Goal: Communication & Community: Answer question/provide support

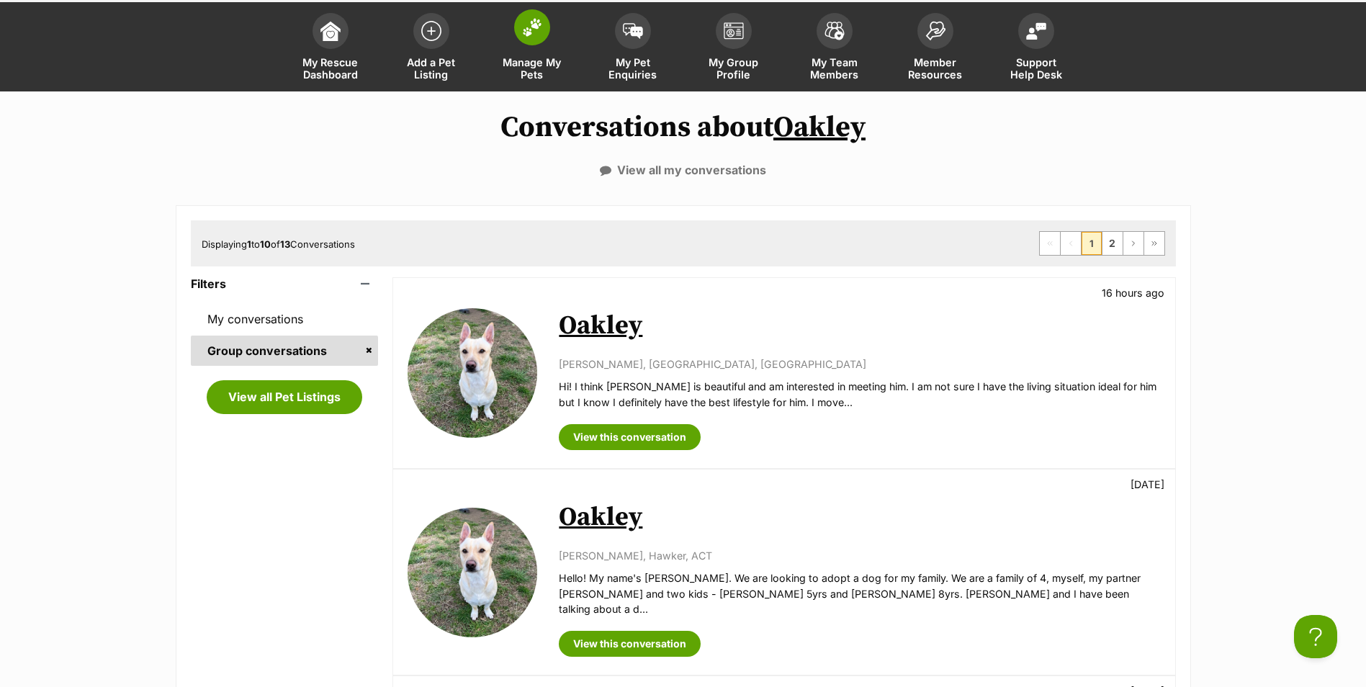
click at [548, 33] on span at bounding box center [532, 27] width 36 height 36
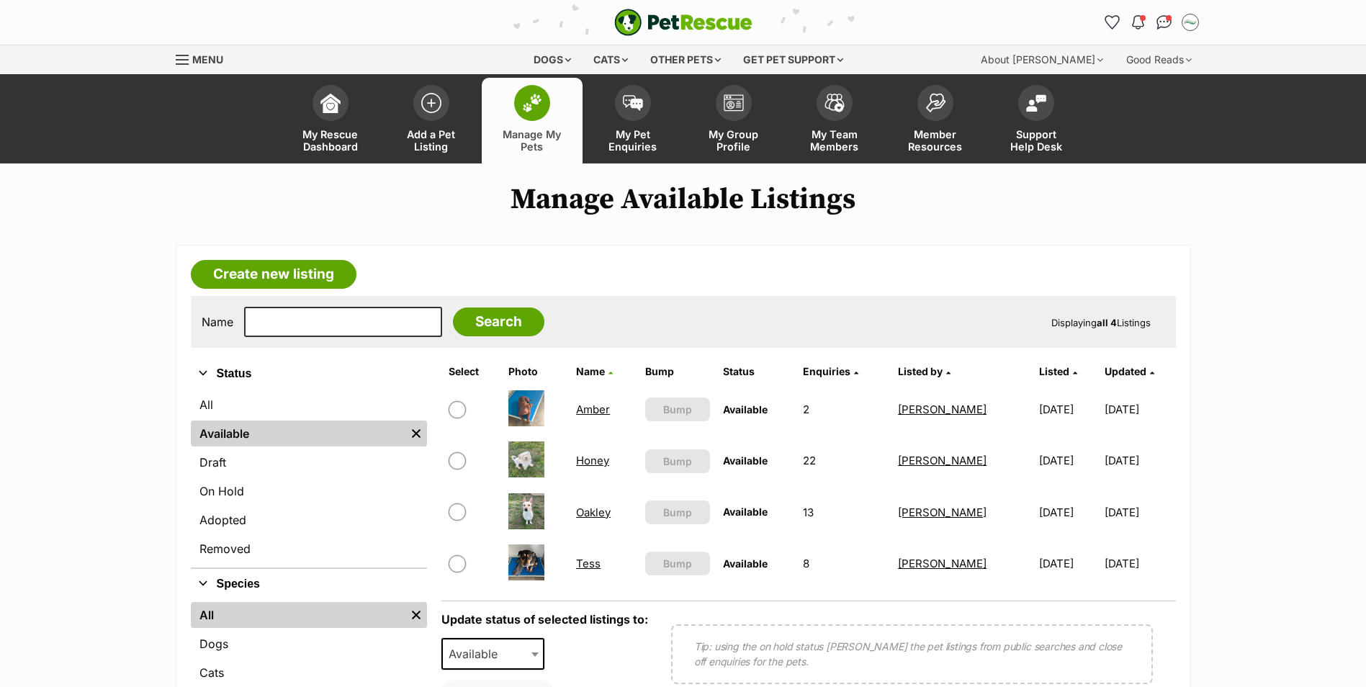
click at [587, 462] on link "Honey" at bounding box center [592, 461] width 33 height 14
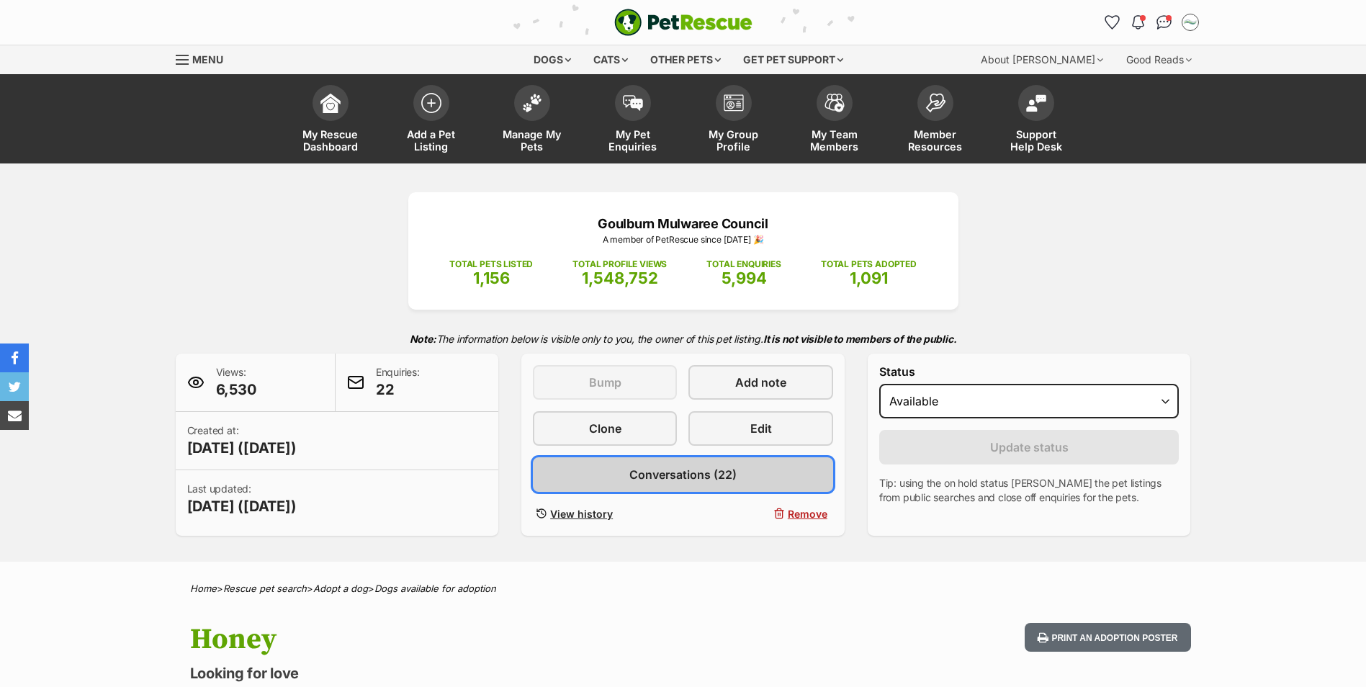
click at [702, 477] on span "Conversations (22)" at bounding box center [682, 474] width 107 height 17
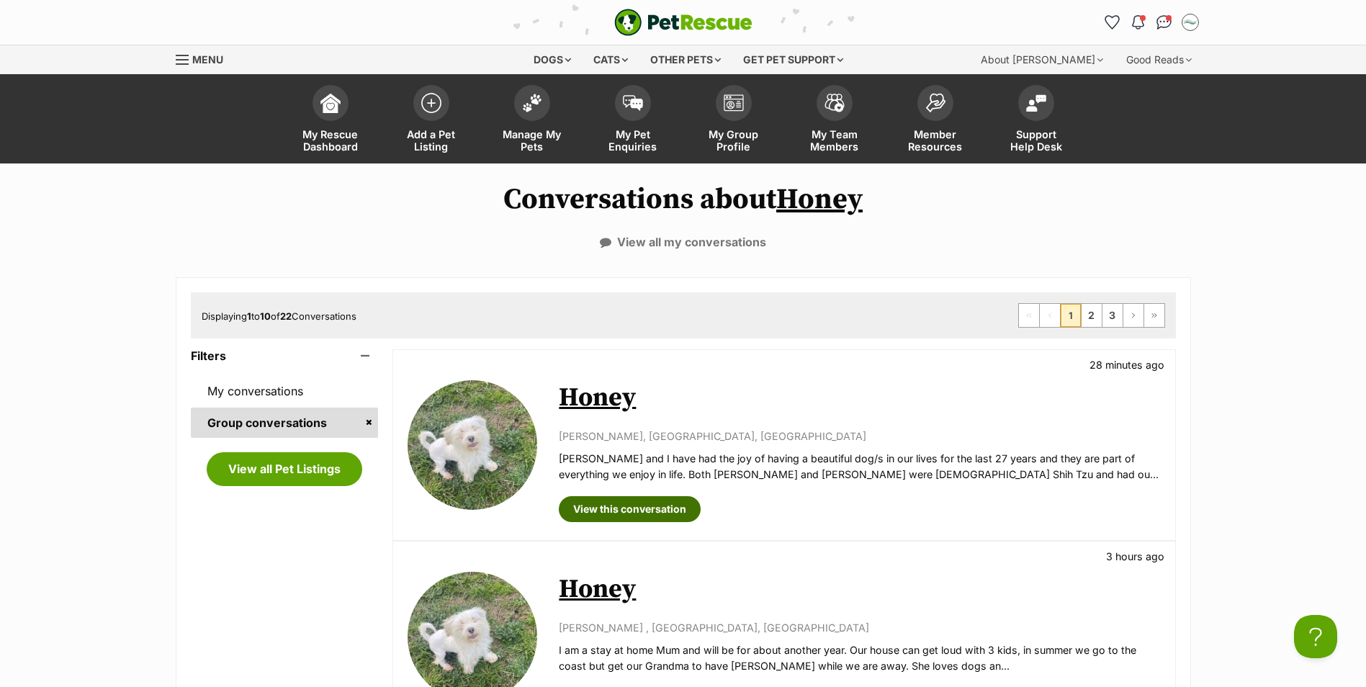
click at [653, 503] on link "View this conversation" at bounding box center [630, 509] width 142 height 26
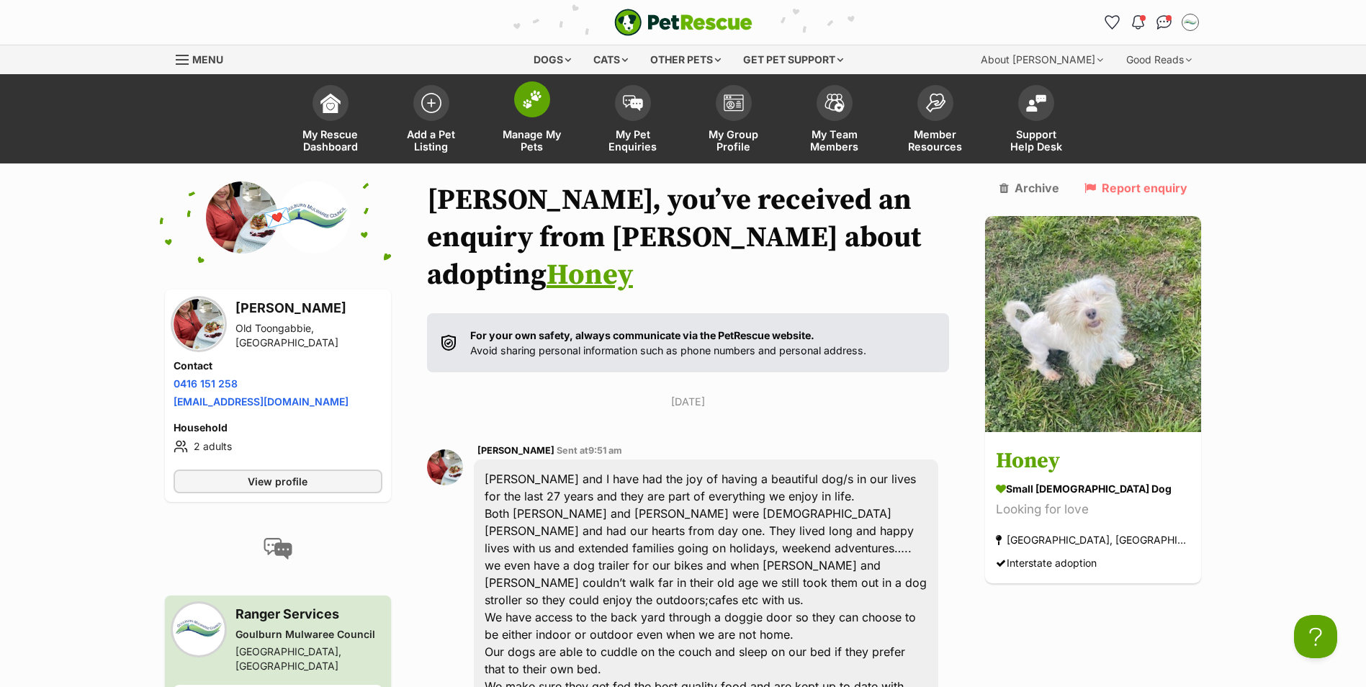
click at [544, 98] on span at bounding box center [532, 99] width 36 height 36
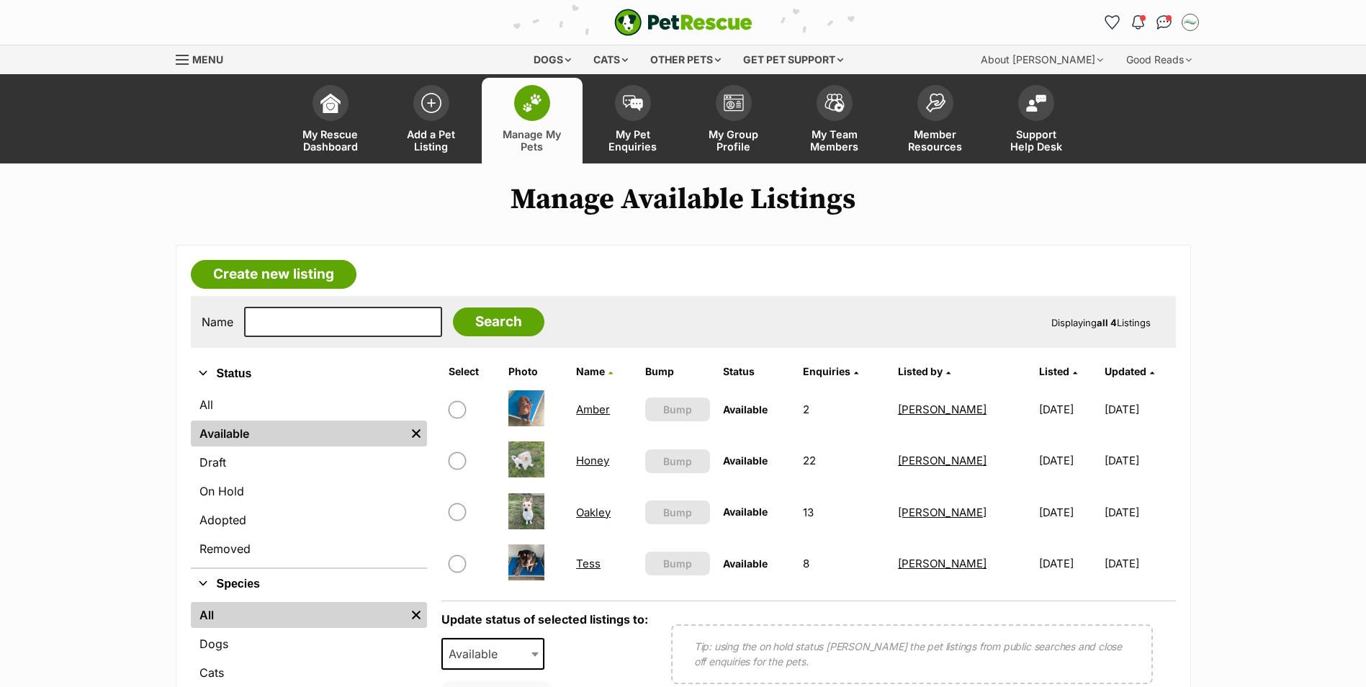
click at [591, 467] on link "Honey" at bounding box center [592, 461] width 33 height 14
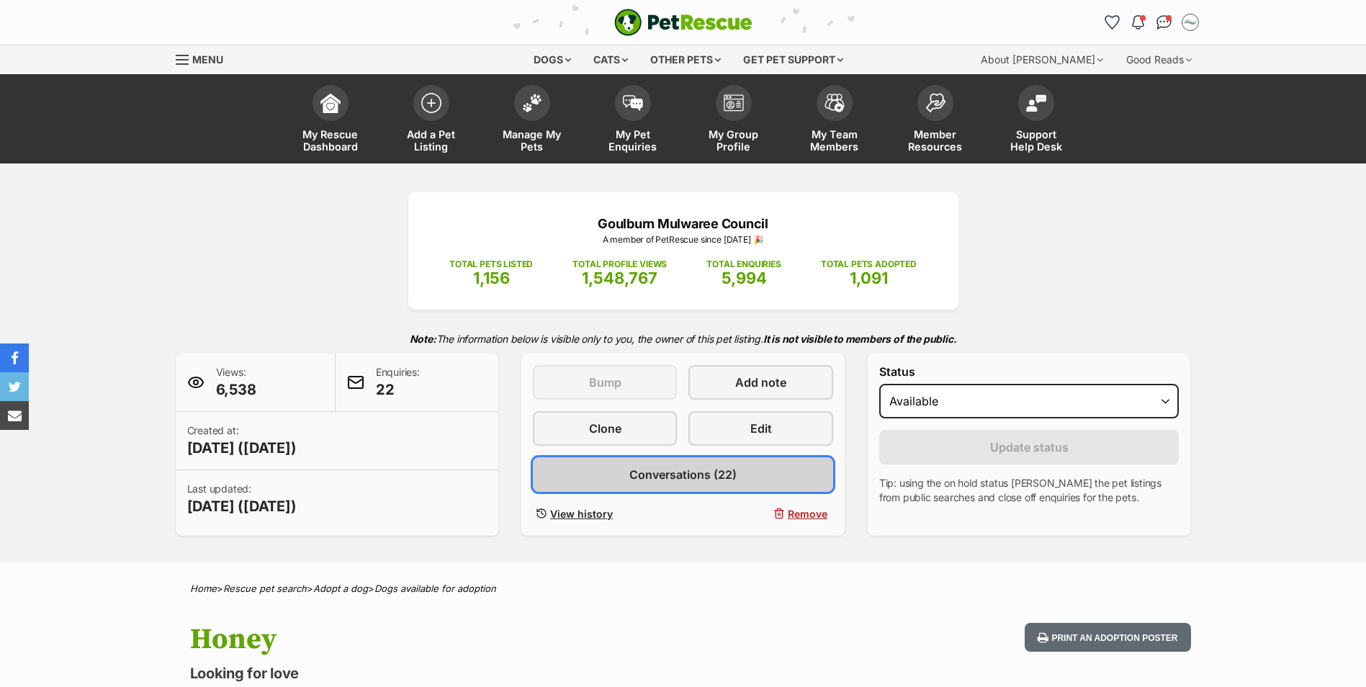
click at [686, 473] on span "Conversations (22)" at bounding box center [682, 474] width 107 height 17
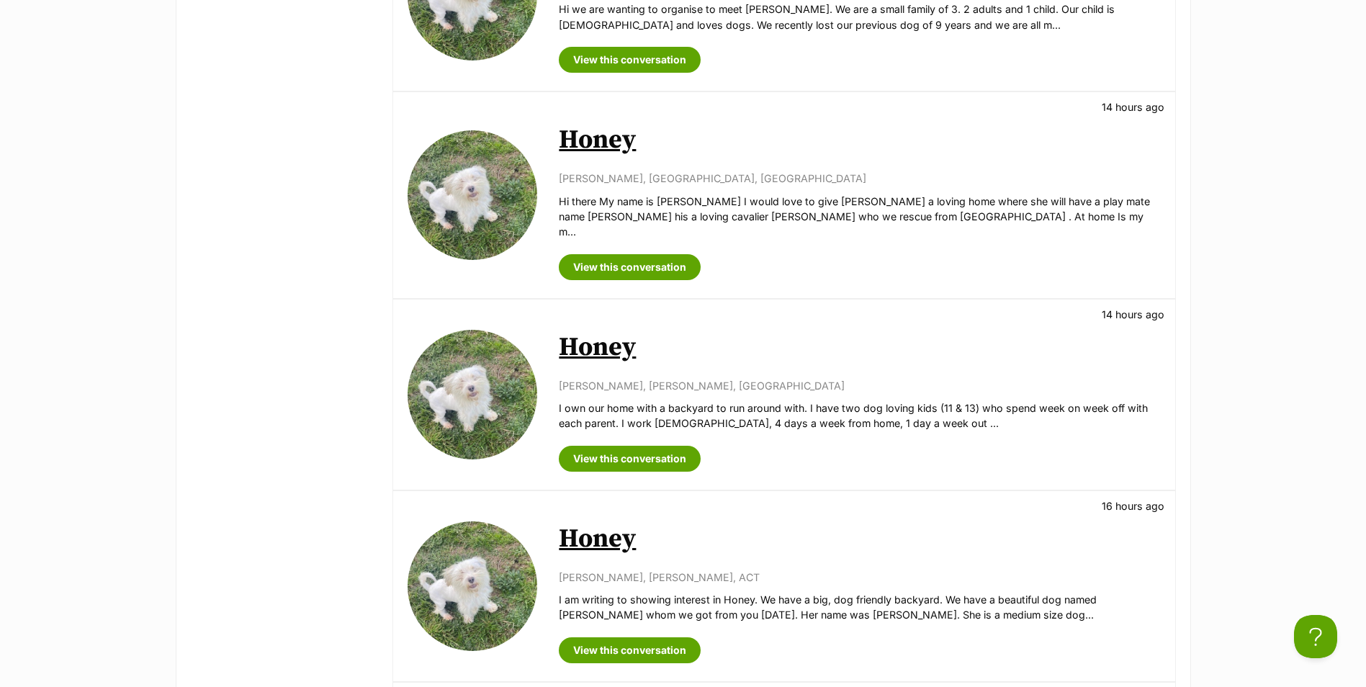
scroll to position [864, 0]
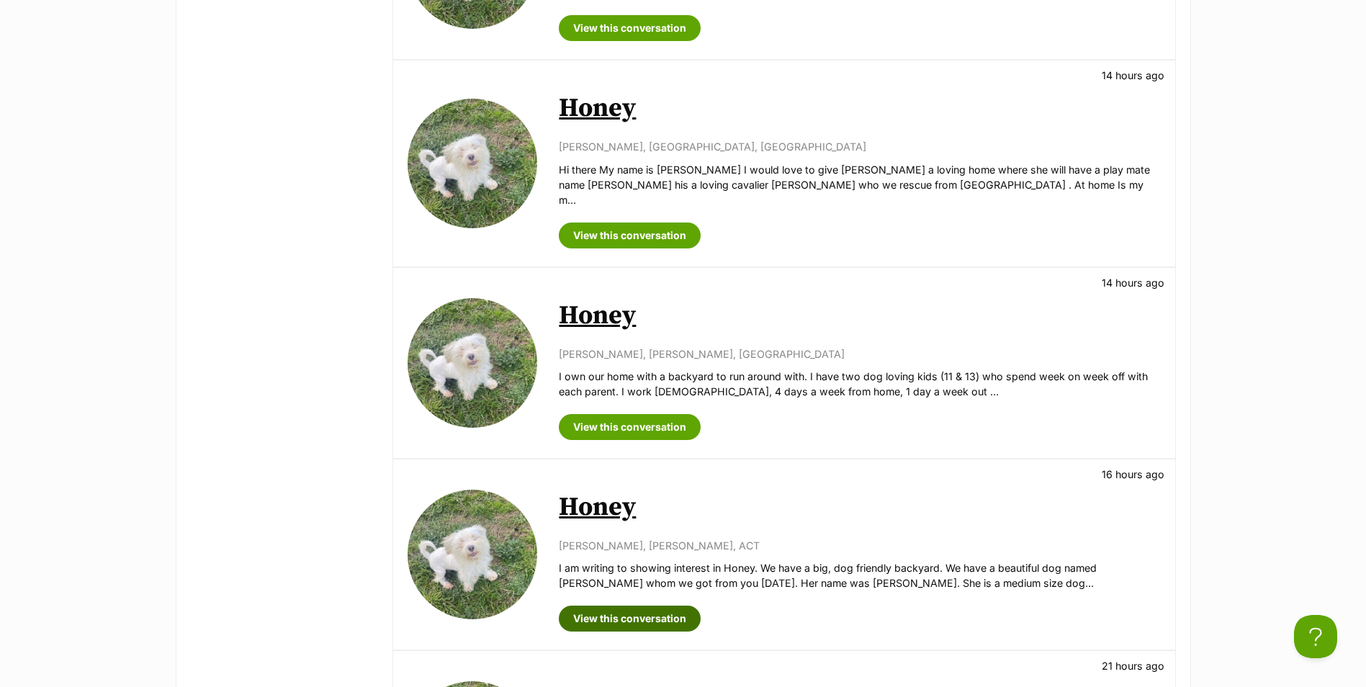
click at [660, 606] on link "View this conversation" at bounding box center [630, 619] width 142 height 26
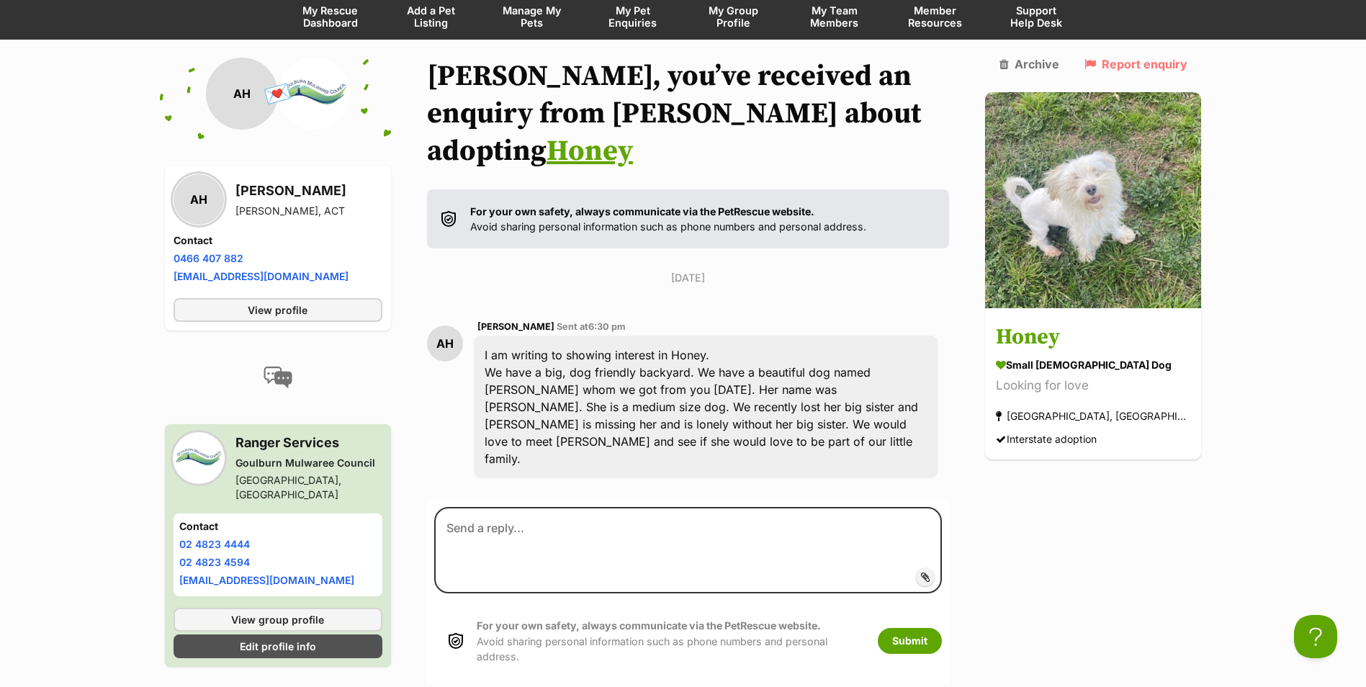
click at [542, 22] on span "Manage My Pets" at bounding box center [532, 16] width 65 height 24
